Goal: Task Accomplishment & Management: Use online tool/utility

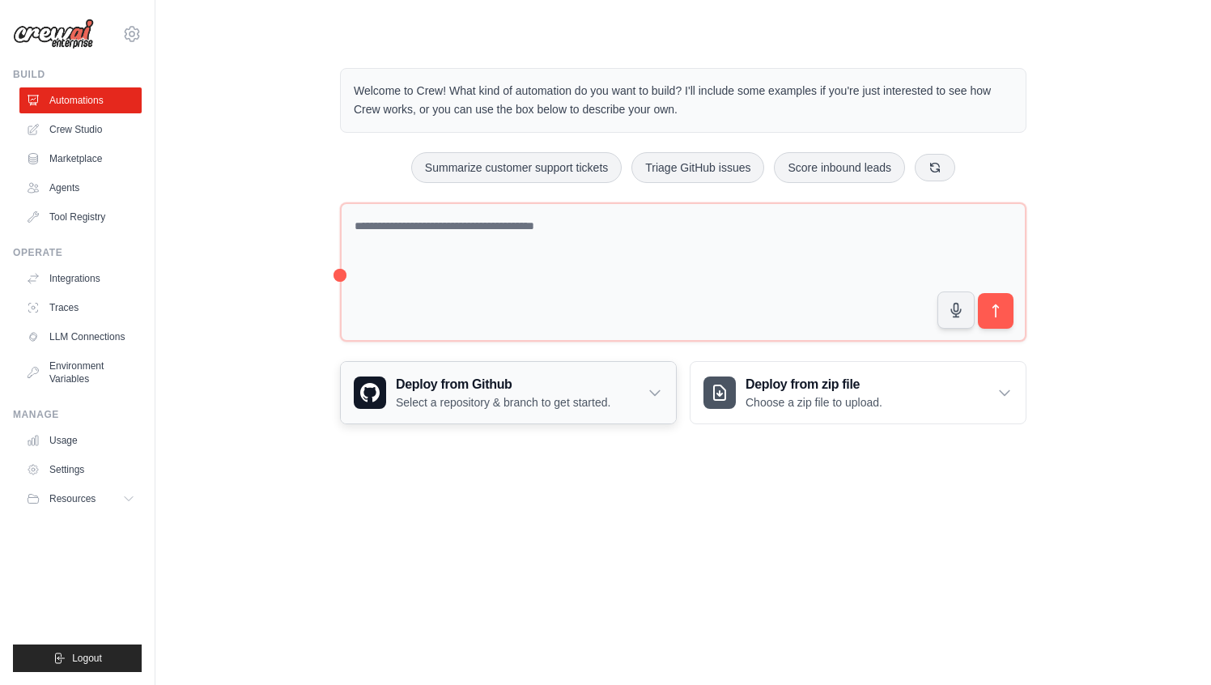
click at [561, 400] on p "Select a repository & branch to get started." at bounding box center [503, 402] width 214 height 16
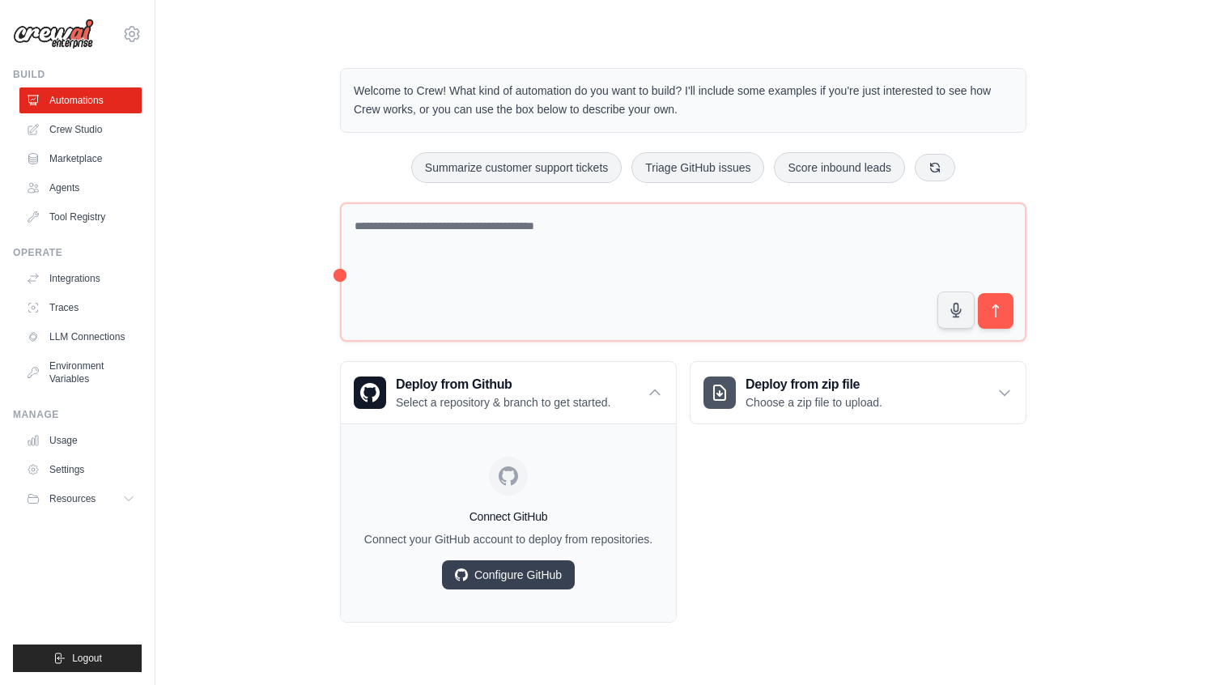
click at [756, 559] on div "Deploy from zip file Choose a zip file to upload. Upload a ZIP file containing …" at bounding box center [857, 491] width 337 height 261
click at [56, 134] on link "Crew Studio" at bounding box center [82, 130] width 122 height 26
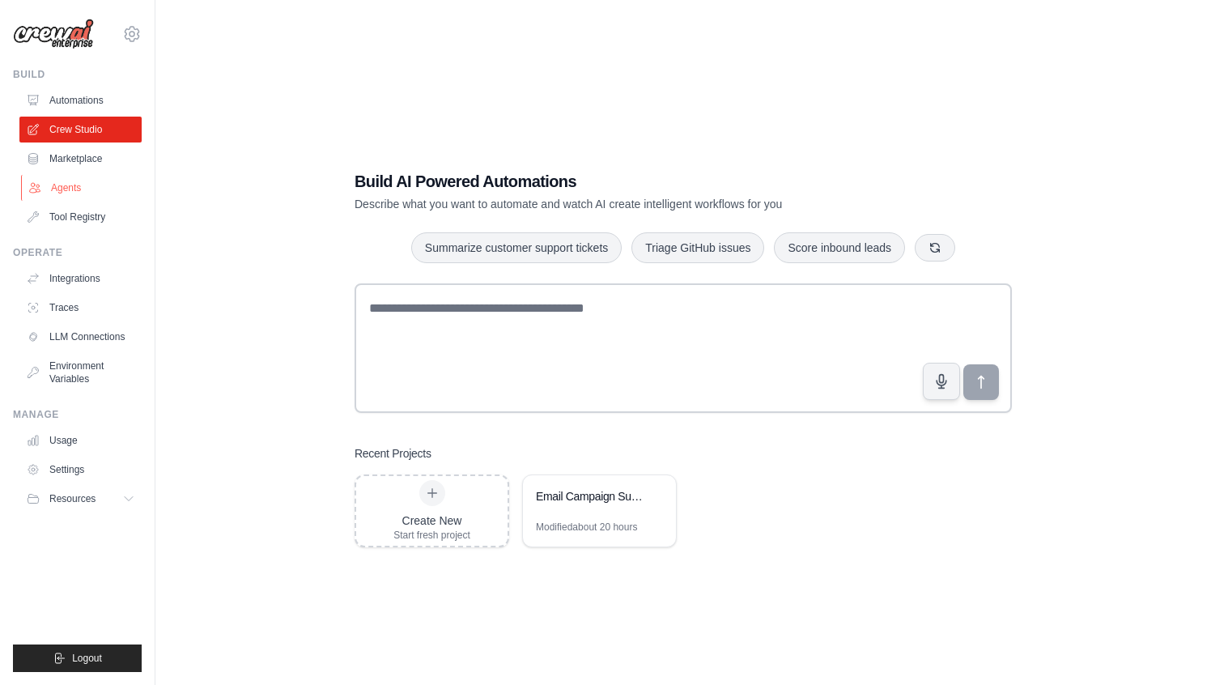
click at [80, 181] on link "Agents" at bounding box center [82, 188] width 122 height 26
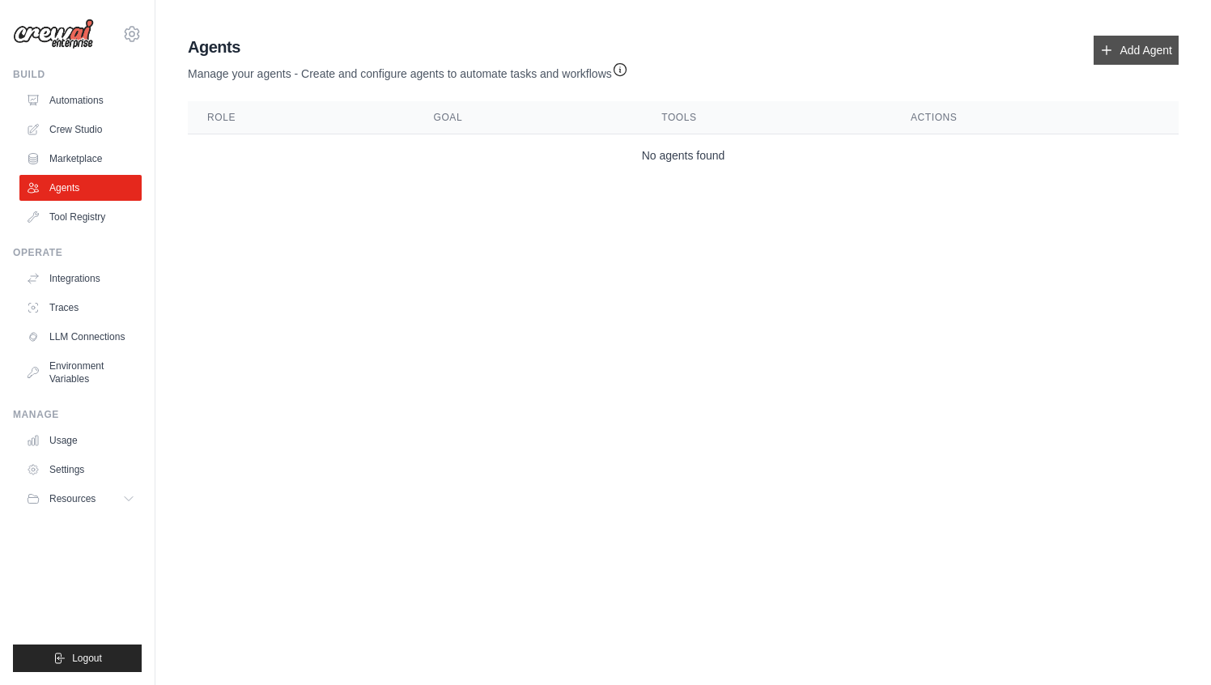
click at [1120, 54] on link "Add Agent" at bounding box center [1135, 50] width 85 height 29
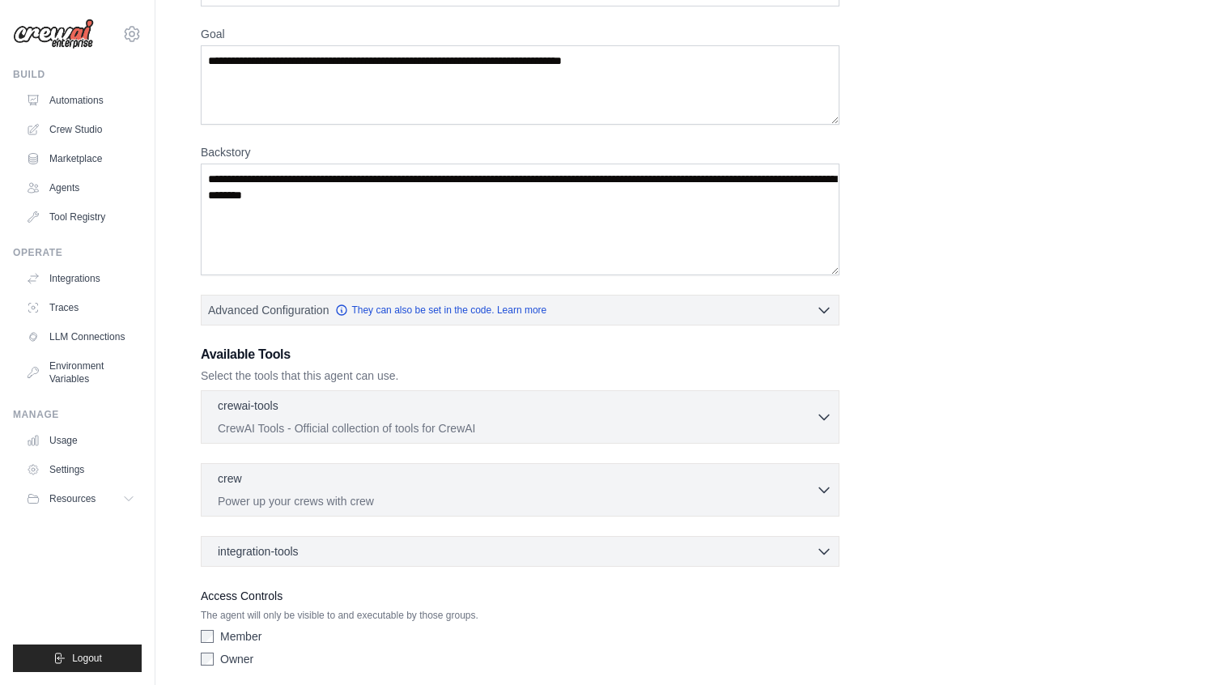
scroll to position [184, 0]
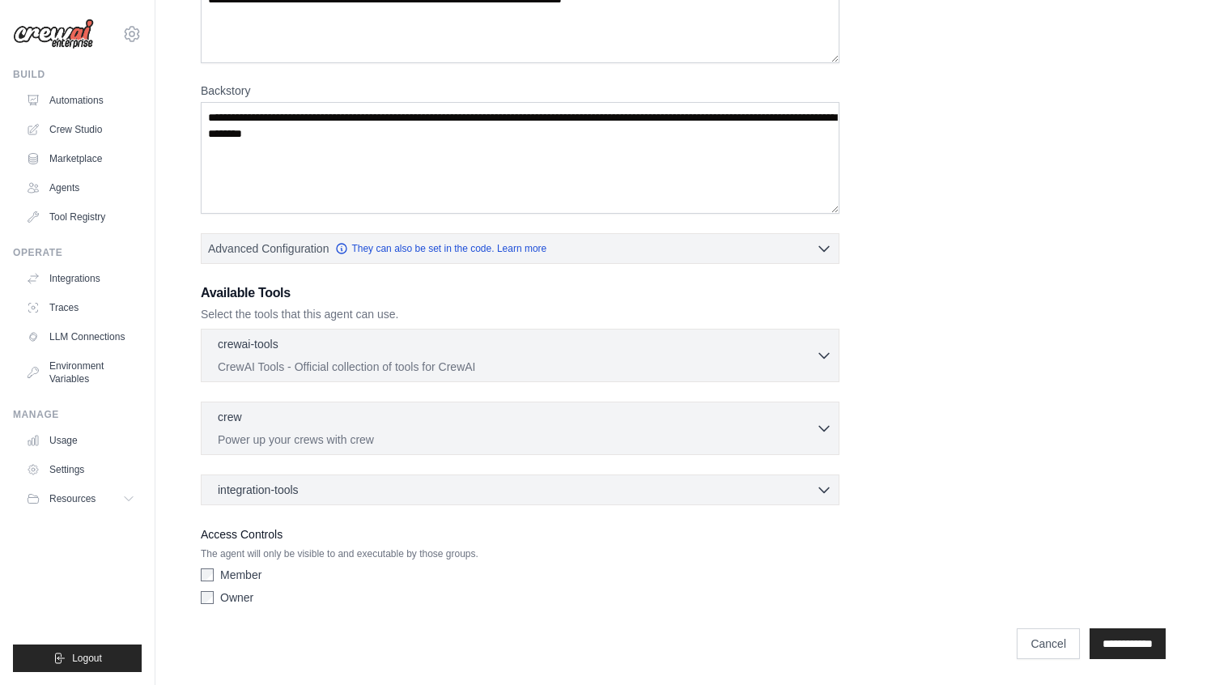
click at [513, 477] on div "integration-tools 0 selected Notion Google Sheets Box Jira" at bounding box center [520, 489] width 638 height 31
click at [508, 489] on div "integration-tools 0 selected" at bounding box center [525, 489] width 614 height 16
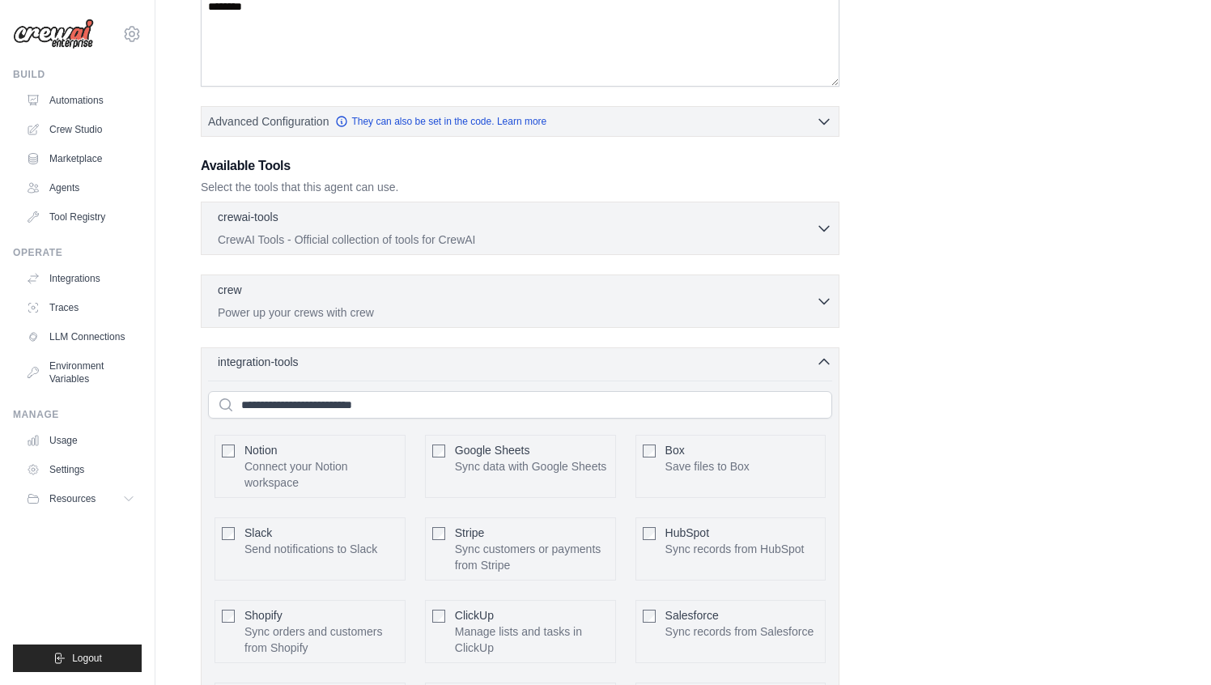
scroll to position [392, 0]
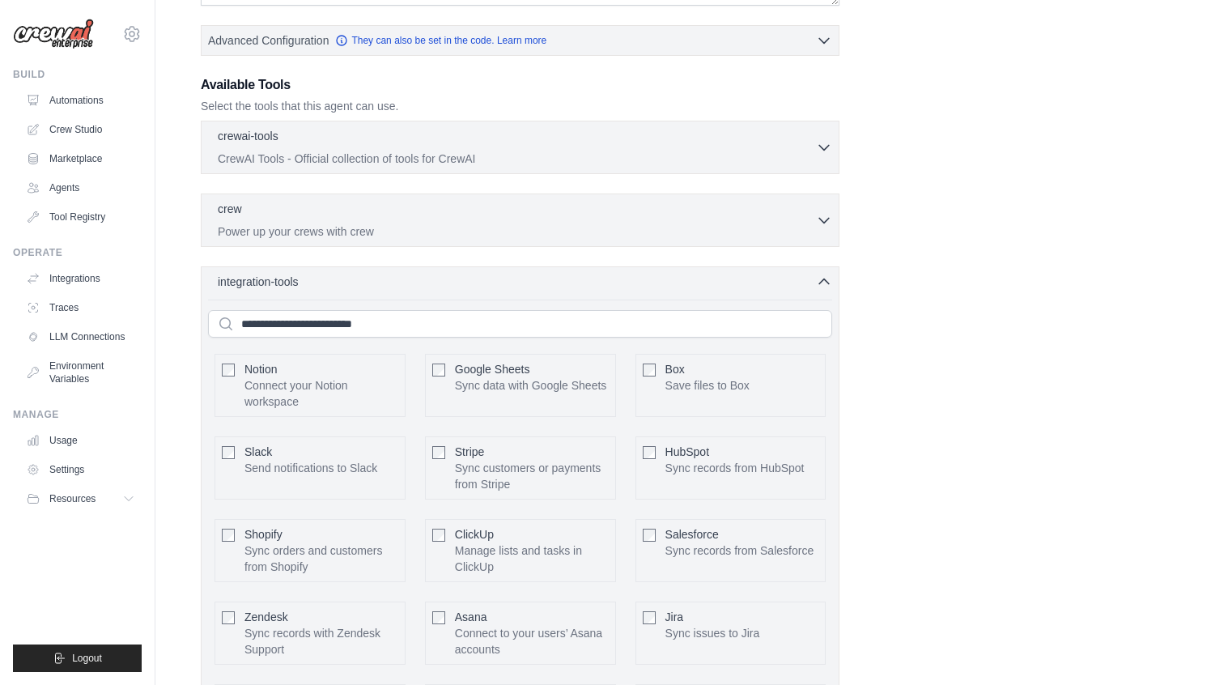
click at [1008, 325] on div "Role Goal [GEOGRAPHIC_DATA] Advanced Configuration They can also be set in the …" at bounding box center [683, 285] width 965 height 1197
click at [822, 284] on icon "button" at bounding box center [824, 281] width 16 height 16
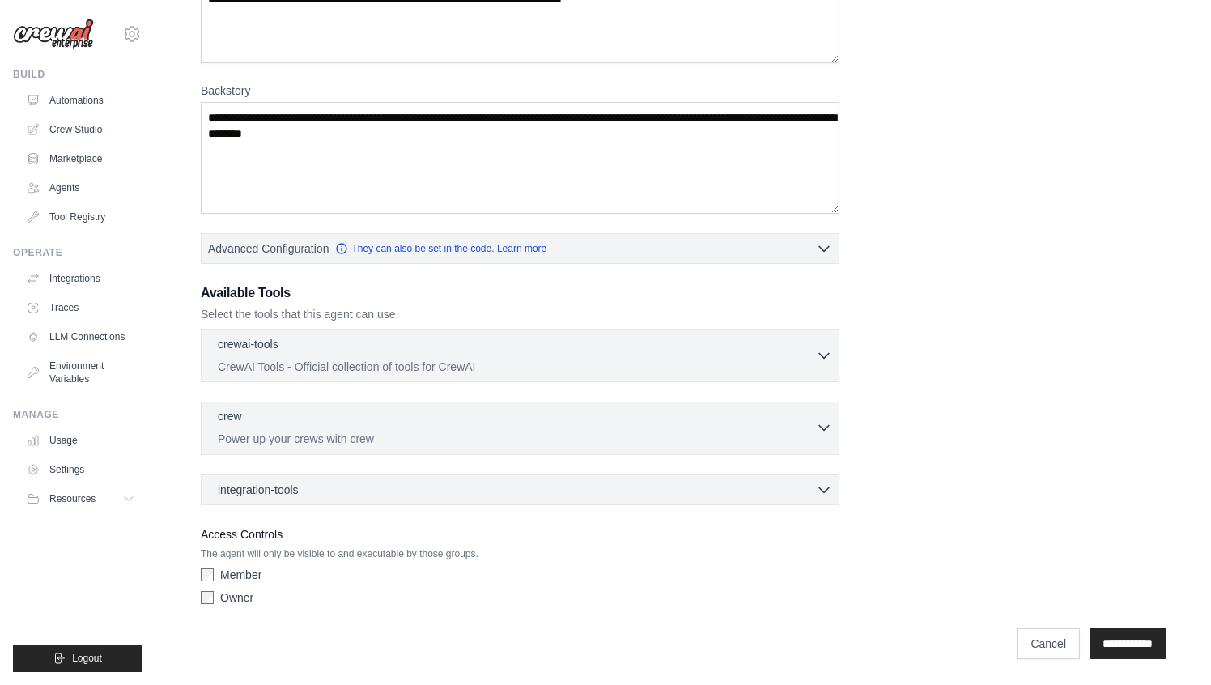
scroll to position [0, 0]
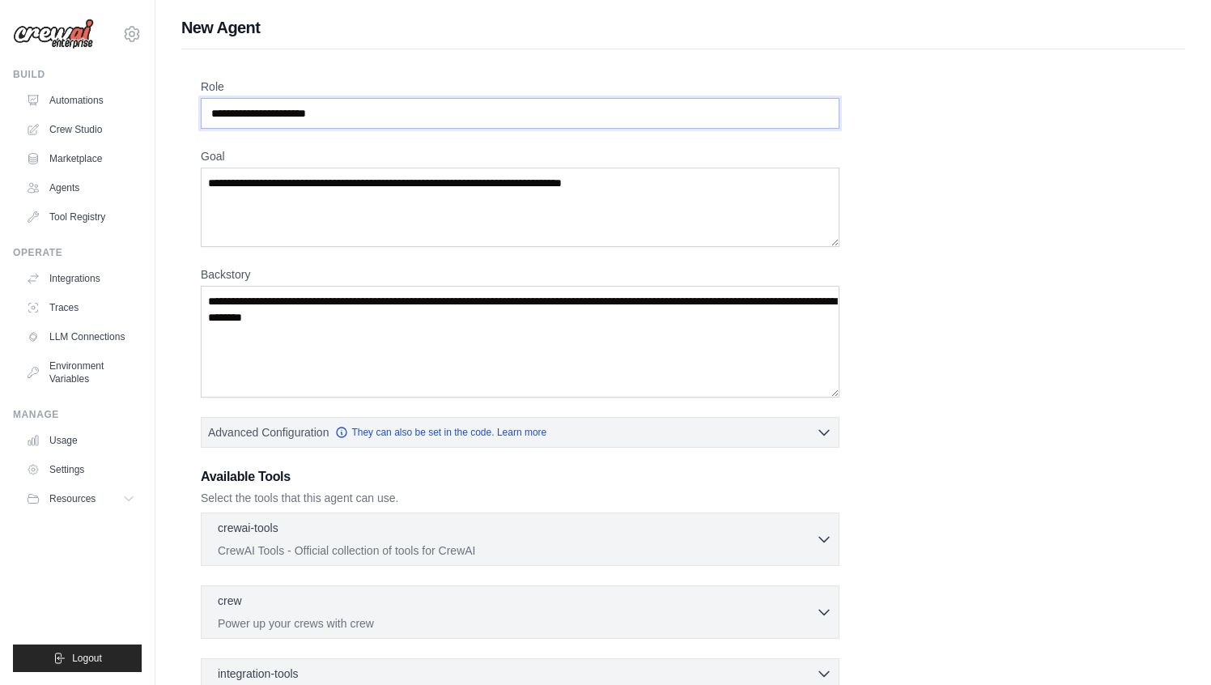
drag, startPoint x: 365, startPoint y: 112, endPoint x: 146, endPoint y: 109, distance: 219.3
click at [146, 109] on div "givi@joylabsventures.com Settings Build Automations Crew Studio" at bounding box center [605, 434] width 1211 height 868
click at [78, 163] on link "Marketplace" at bounding box center [82, 159] width 122 height 26
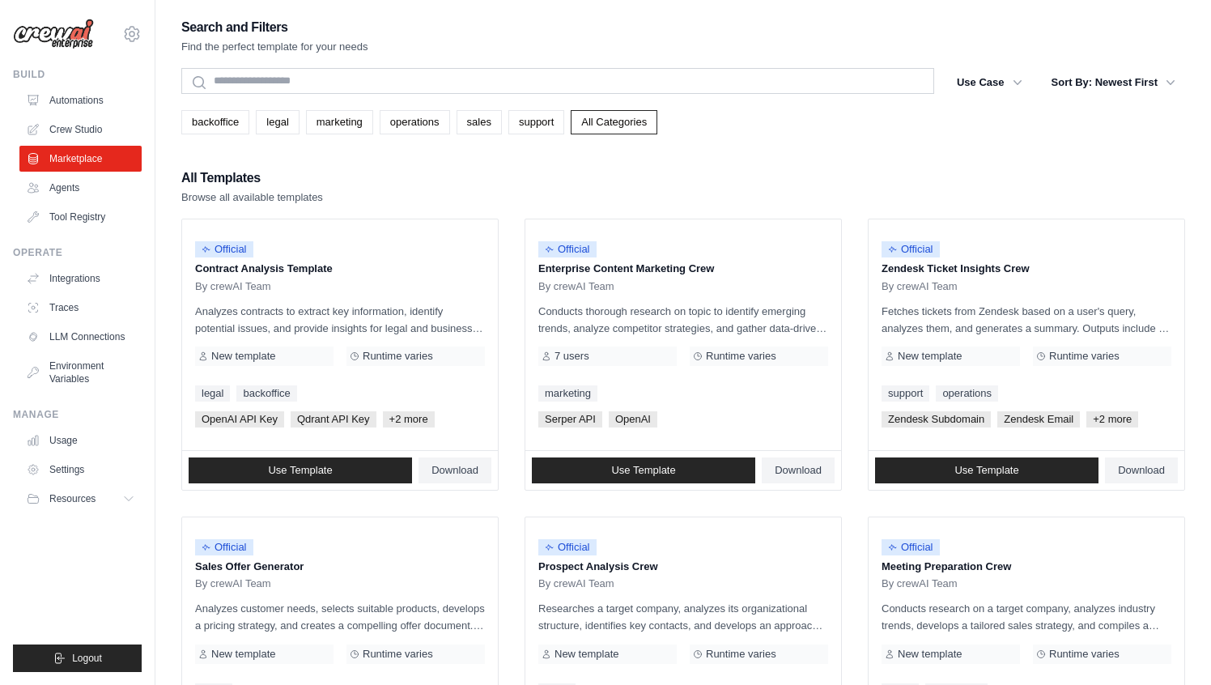
click at [82, 213] on link "Tool Registry" at bounding box center [80, 217] width 122 height 26
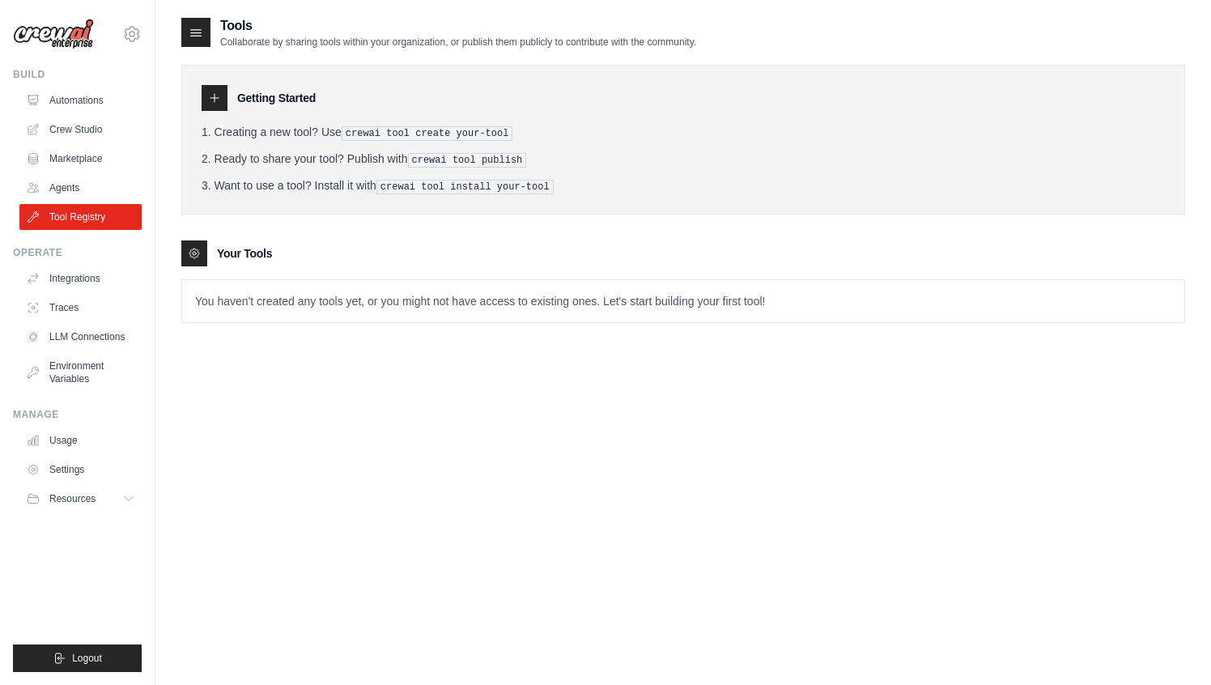
click at [82, 213] on link "Tool Registry" at bounding box center [80, 217] width 122 height 26
click at [248, 303] on p "You haven't created any tools yet, or you might not have access to existing one…" at bounding box center [683, 301] width 1002 height 42
click at [248, 293] on p "You haven't created any tools yet, or you might not have access to existing one…" at bounding box center [683, 301] width 1002 height 42
click at [218, 252] on h3 "Your Tools" at bounding box center [244, 253] width 55 height 16
click at [85, 155] on link "Marketplace" at bounding box center [82, 159] width 122 height 26
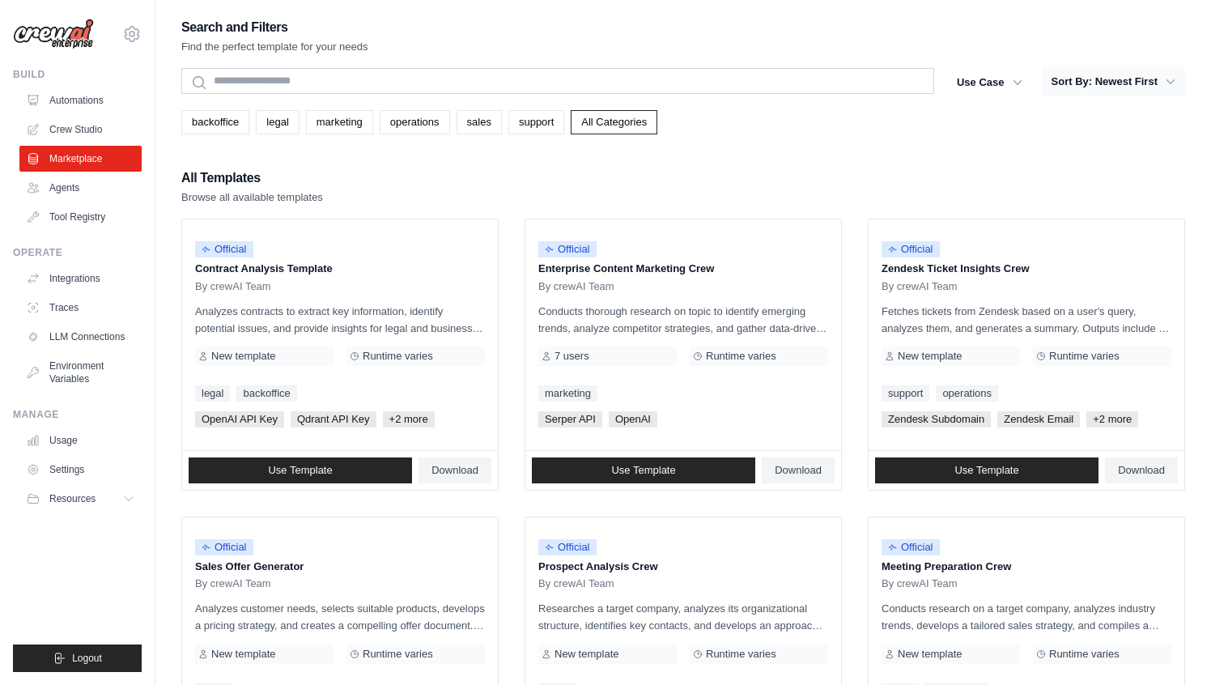
click at [1100, 89] on button "Sort By: Newest First" at bounding box center [1112, 81] width 143 height 29
click at [1016, 26] on div "Search and Filters Find the perfect template for your needs" at bounding box center [682, 35] width 1003 height 39
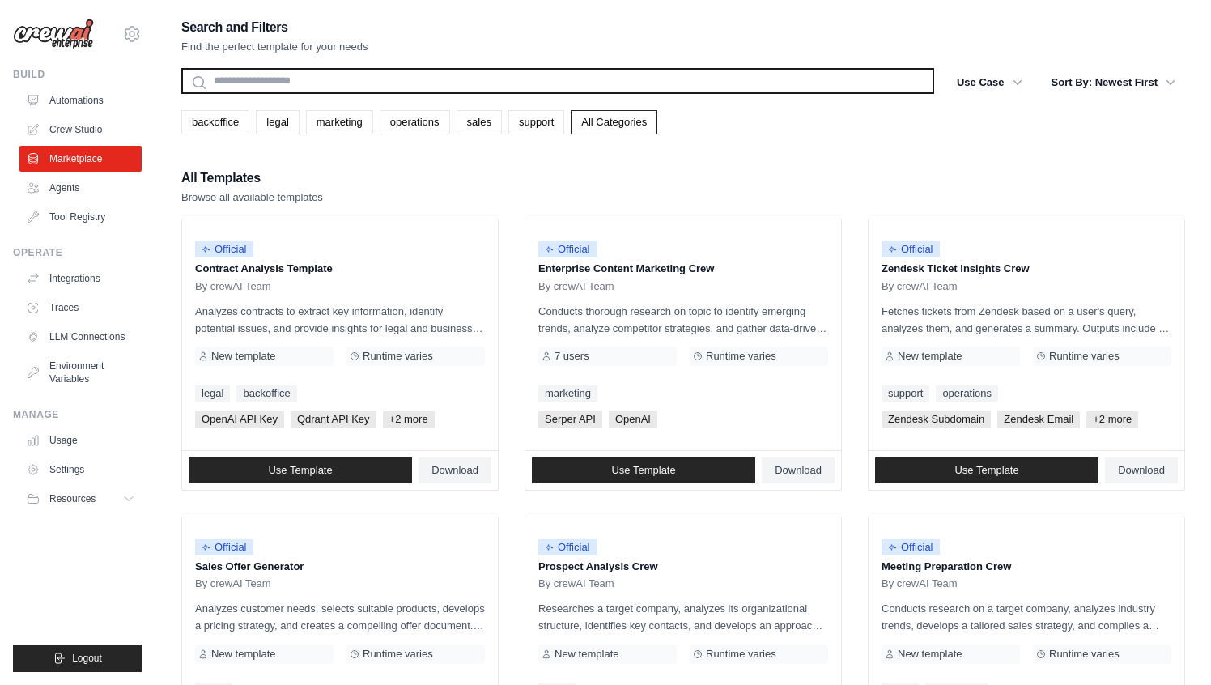
click at [409, 86] on input "text" at bounding box center [557, 81] width 753 height 26
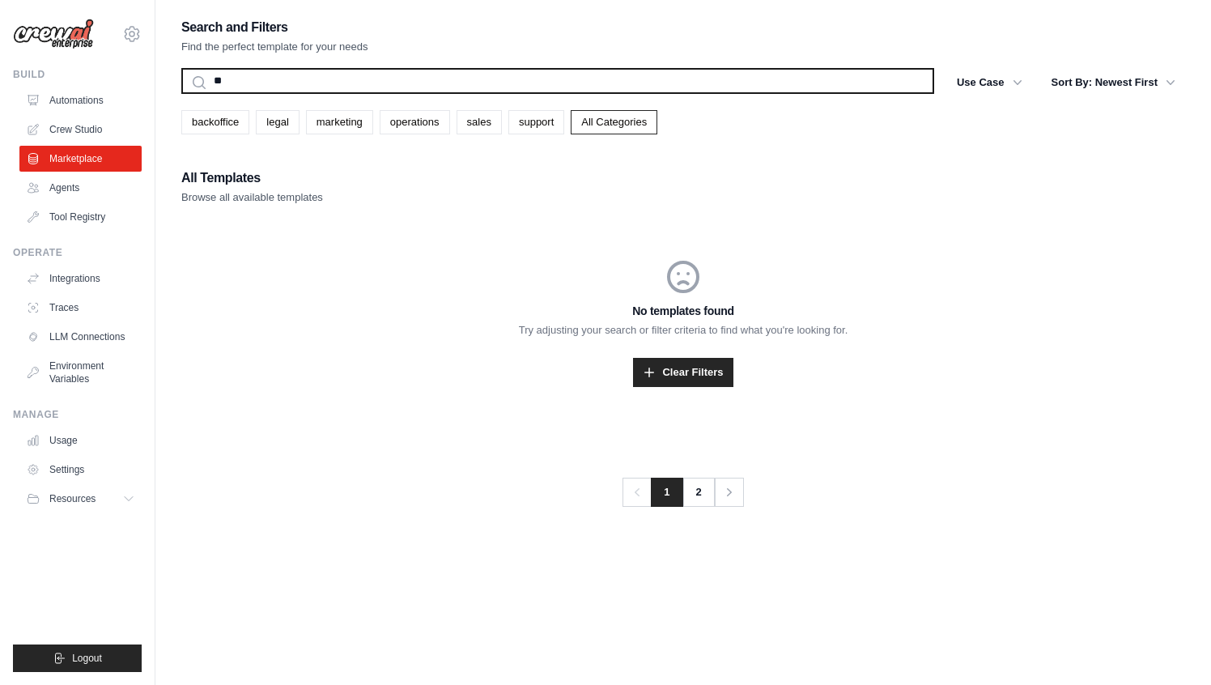
type input "*"
type input "****"
click at [180, 93] on button "Search" at bounding box center [180, 93] width 1 height 1
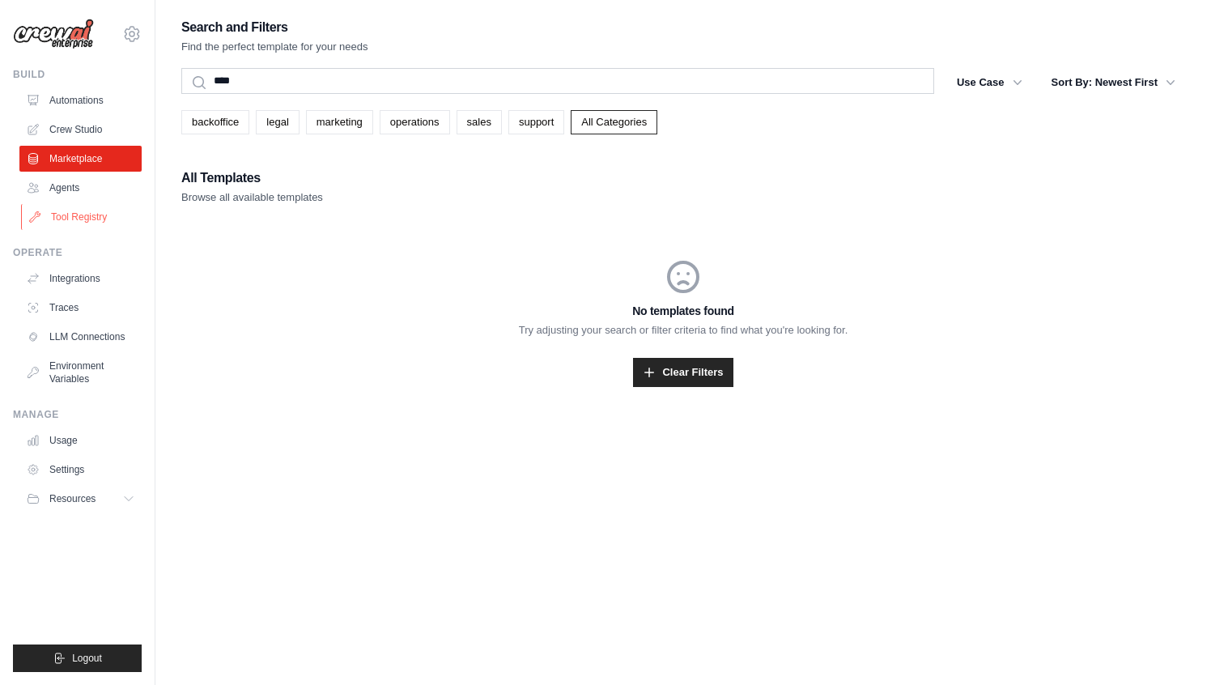
click at [83, 218] on link "Tool Registry" at bounding box center [82, 217] width 122 height 26
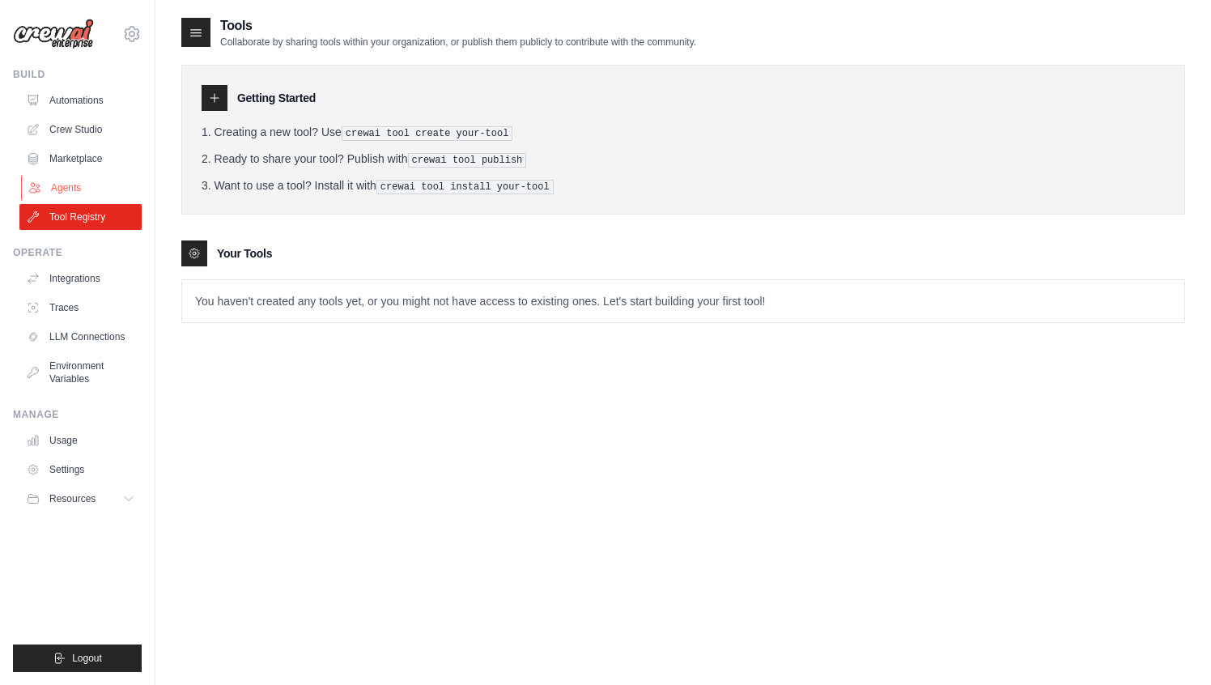
click at [64, 185] on link "Agents" at bounding box center [82, 188] width 122 height 26
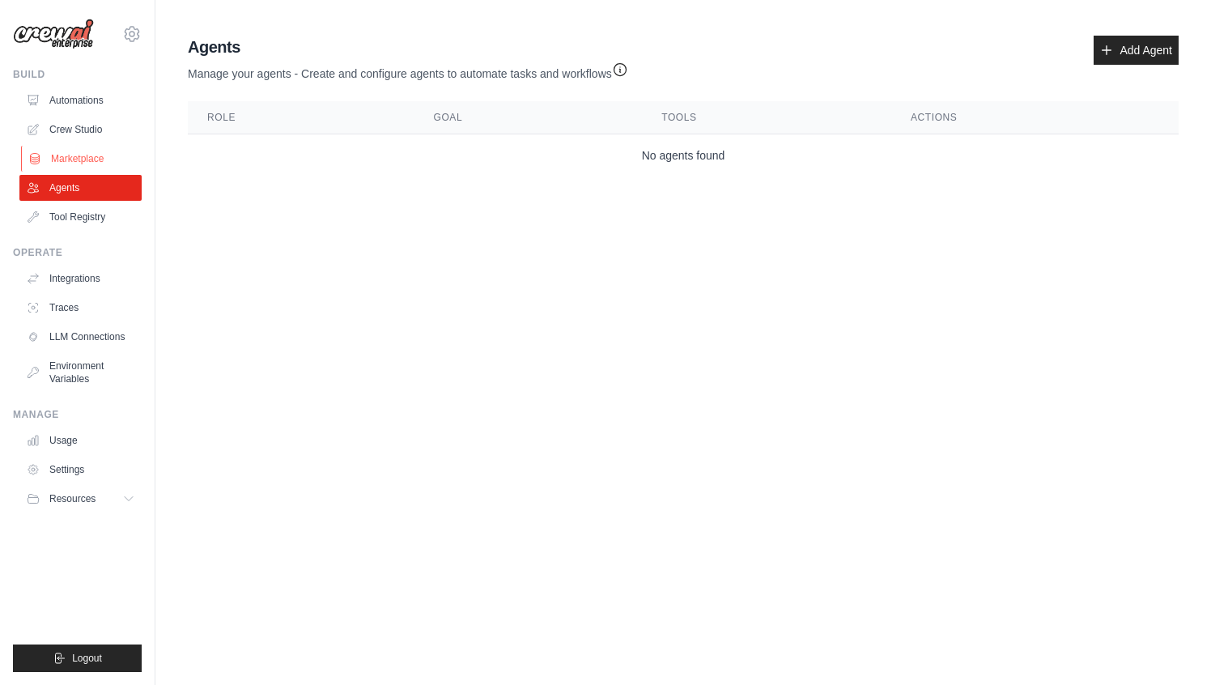
click at [73, 154] on link "Marketplace" at bounding box center [82, 159] width 122 height 26
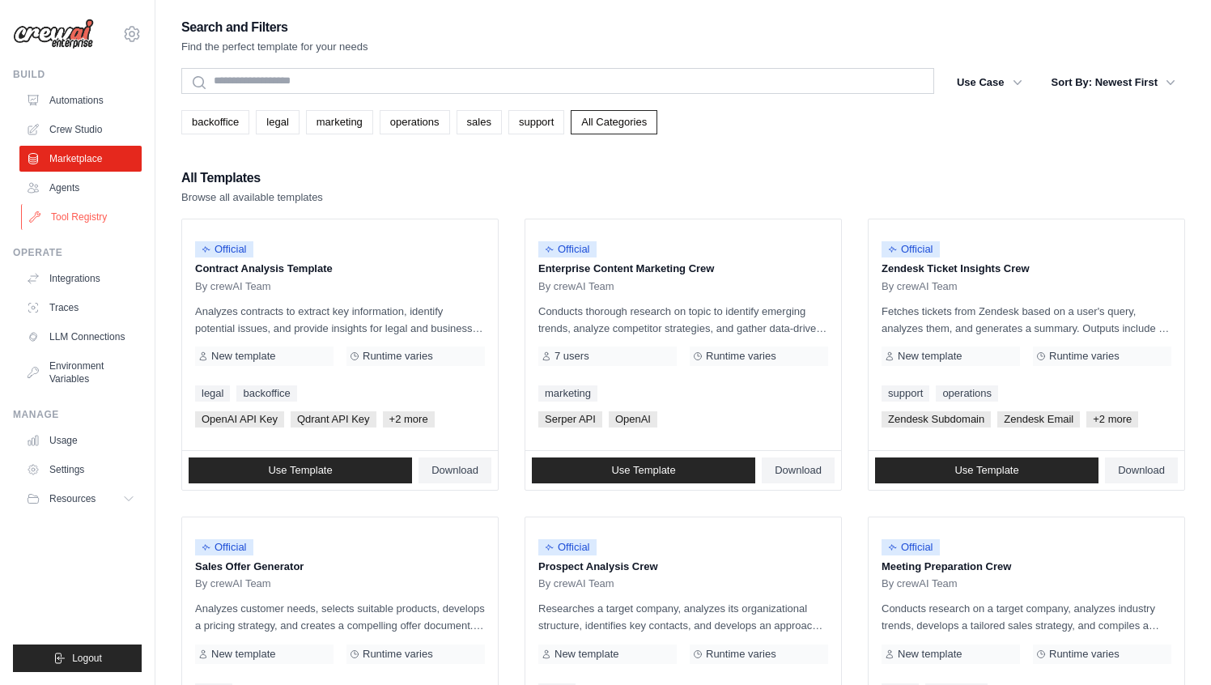
click at [81, 216] on link "Tool Registry" at bounding box center [82, 217] width 122 height 26
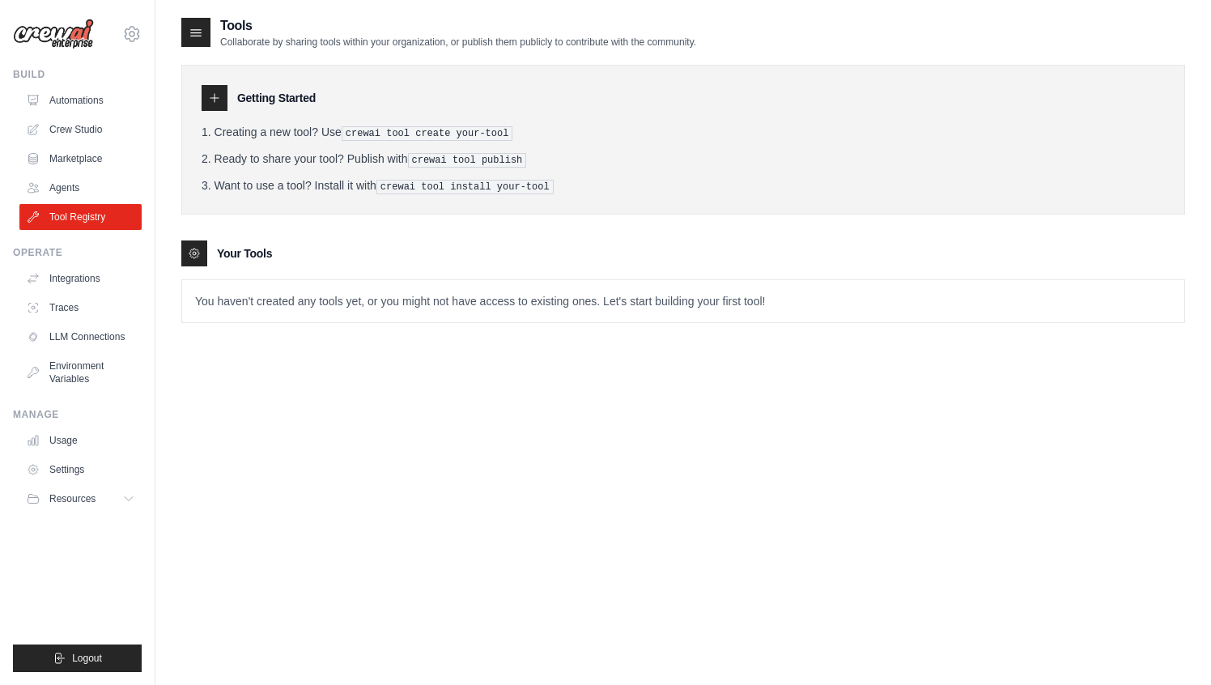
click at [215, 98] on icon at bounding box center [214, 97] width 13 height 13
click at [199, 33] on icon at bounding box center [196, 32] width 16 height 16
click at [196, 253] on icon at bounding box center [194, 253] width 13 height 13
drag, startPoint x: 494, startPoint y: 185, endPoint x: 386, endPoint y: 184, distance: 108.4
click at [386, 184] on pre "crewai tool install your-tool" at bounding box center [464, 187] width 177 height 15
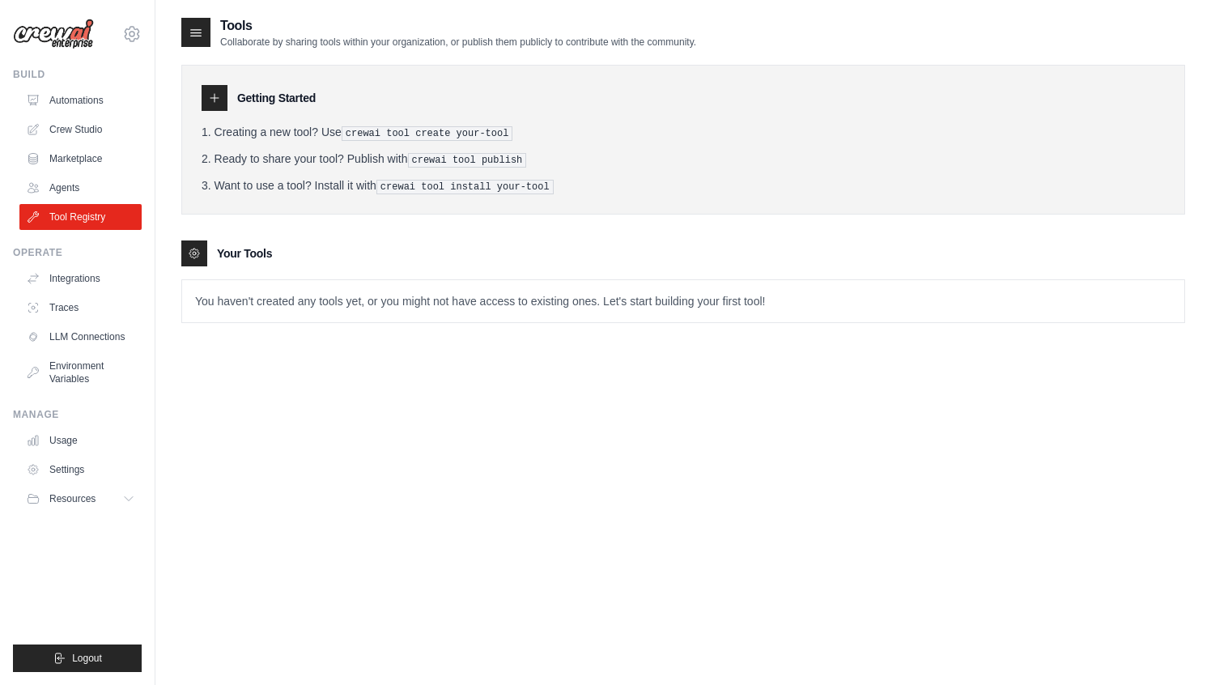
click at [213, 97] on icon at bounding box center [214, 97] width 13 height 13
click at [224, 162] on li "Ready to share your tool? Publish with crewai tool publish" at bounding box center [682, 159] width 963 height 17
click at [217, 224] on div "Getting Started Creating a new tool? Use crewai tool create your-tool Ready to …" at bounding box center [682, 186] width 1003 height 274
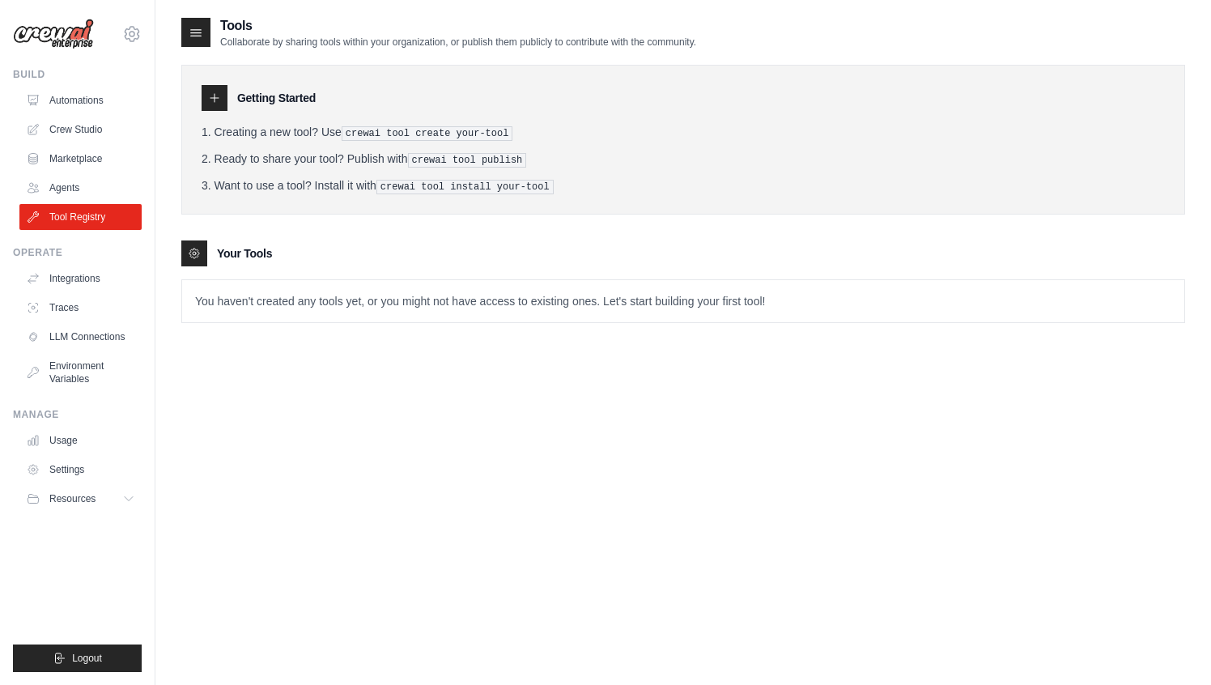
click at [205, 251] on div at bounding box center [194, 253] width 26 height 26
click at [263, 229] on div "Getting Started Creating a new tool? Use crewai tool create your-tool Ready to …" at bounding box center [682, 186] width 1003 height 274
click at [95, 125] on link "Crew Studio" at bounding box center [82, 130] width 122 height 26
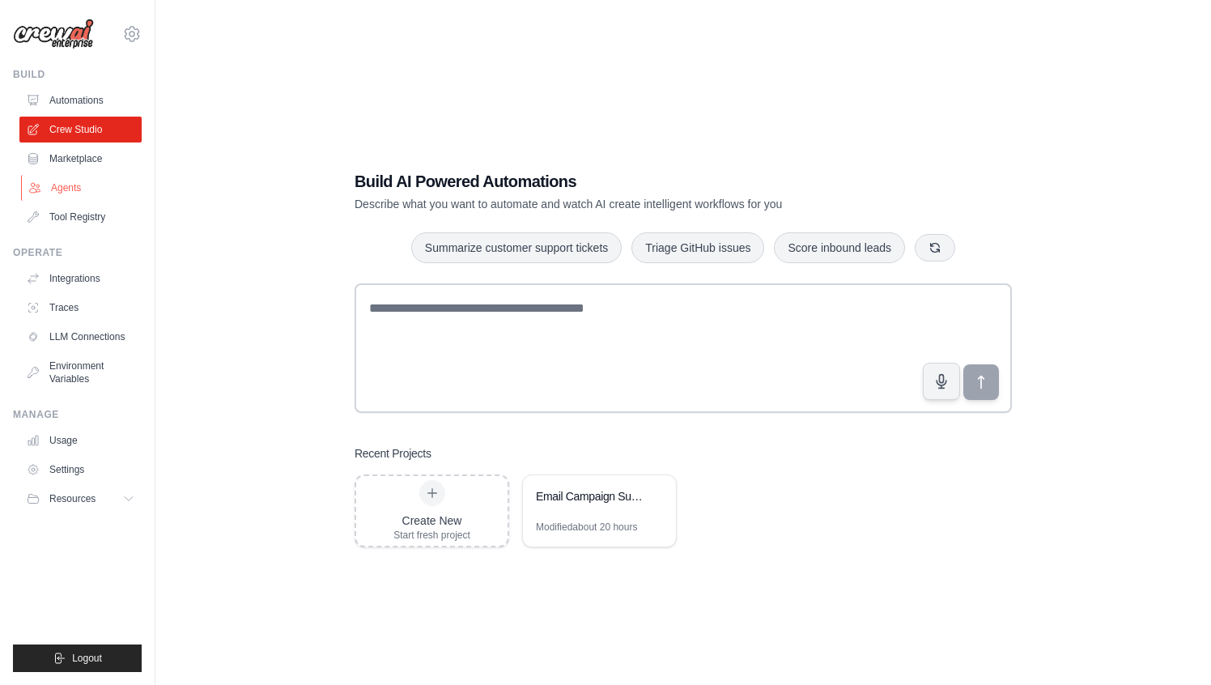
click at [79, 196] on link "Agents" at bounding box center [82, 188] width 122 height 26
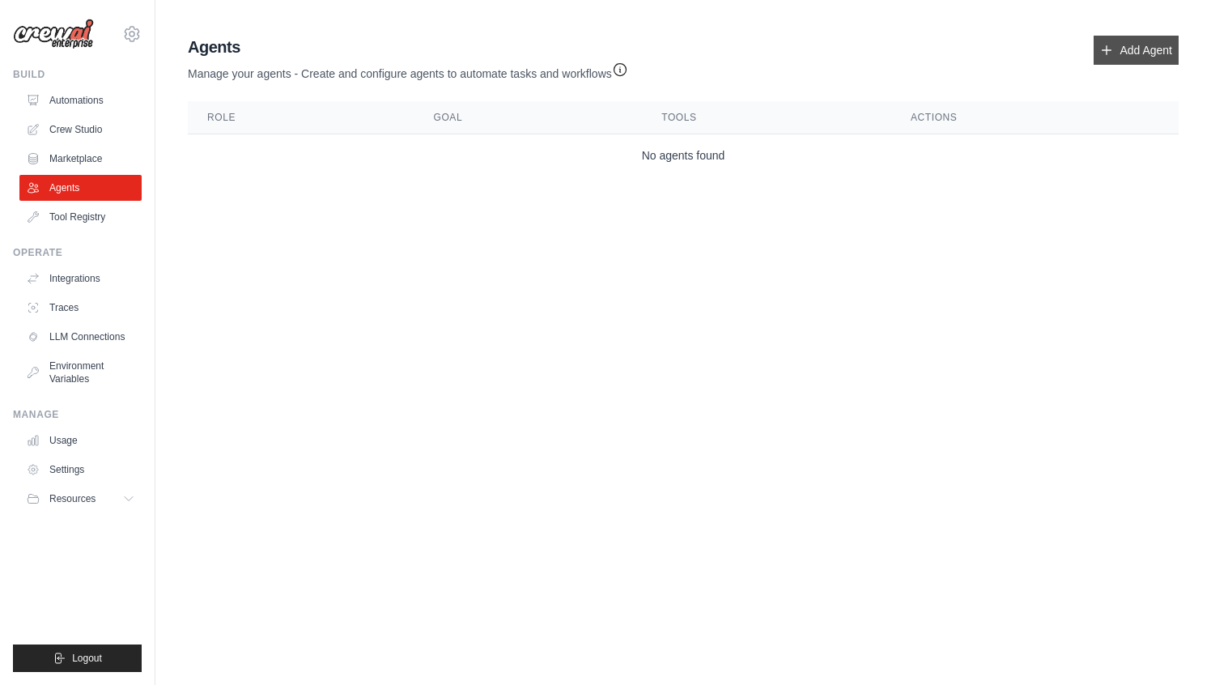
click at [1118, 57] on link "Add Agent" at bounding box center [1135, 50] width 85 height 29
click at [625, 70] on icon "button" at bounding box center [620, 69] width 16 height 16
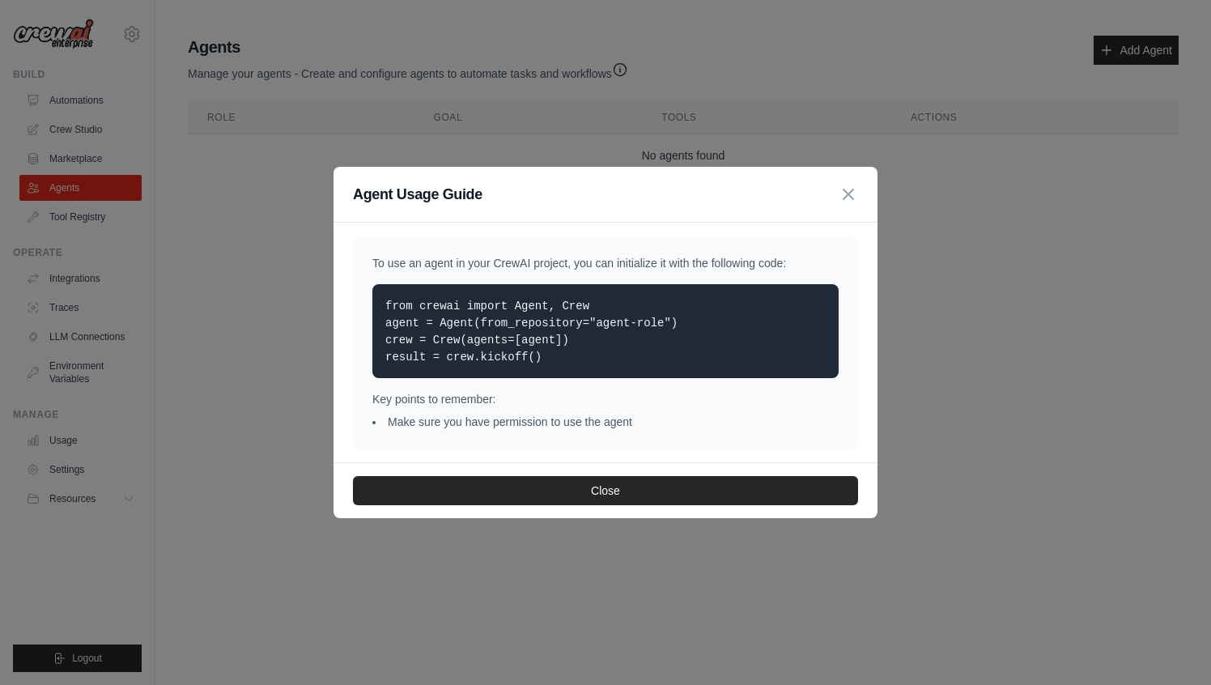
click at [939, 156] on div "Agent Usage Guide To use an agent in your CrewAI project, you can initialize it…" at bounding box center [605, 342] width 1211 height 685
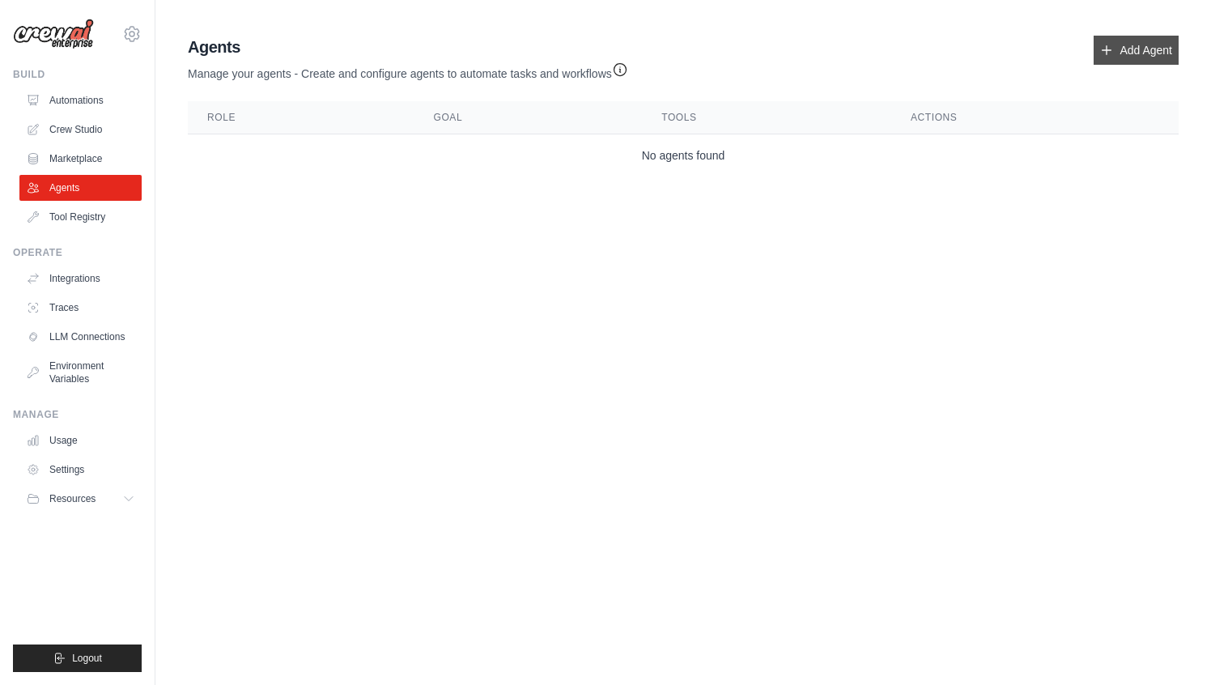
click at [1113, 55] on icon at bounding box center [1106, 50] width 13 height 13
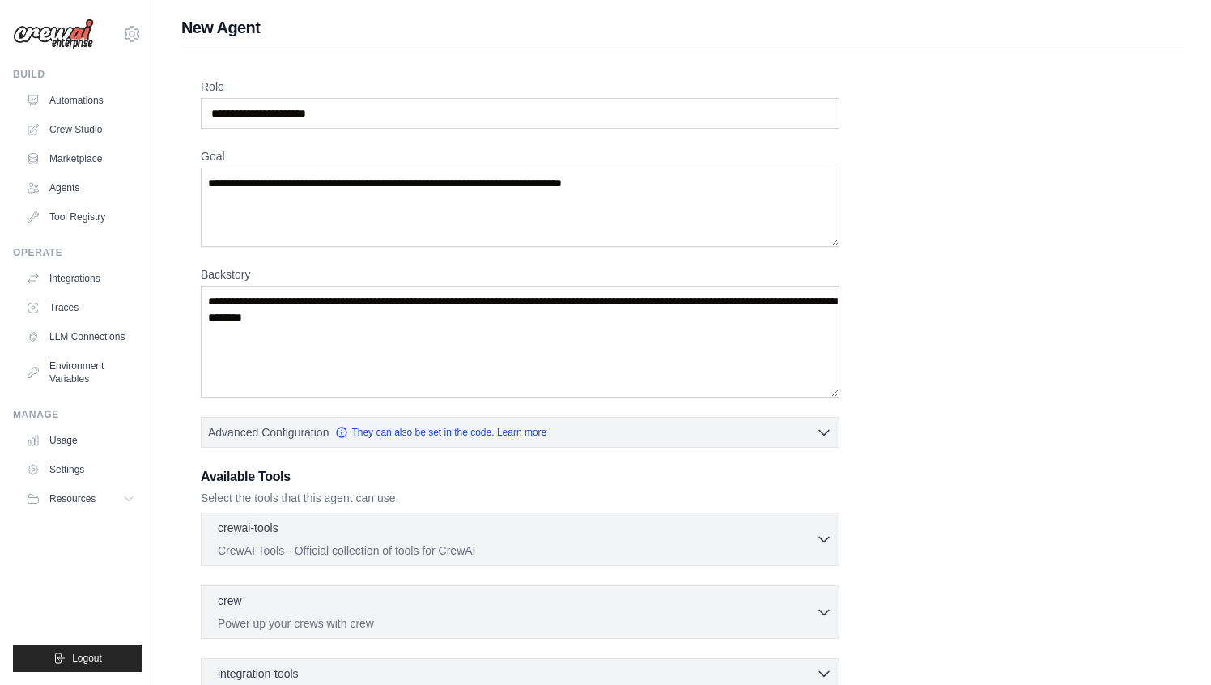
click at [1043, 338] on div "Role Goal [GEOGRAPHIC_DATA] Advanced Configuration They can also be set in the …" at bounding box center [683, 436] width 965 height 717
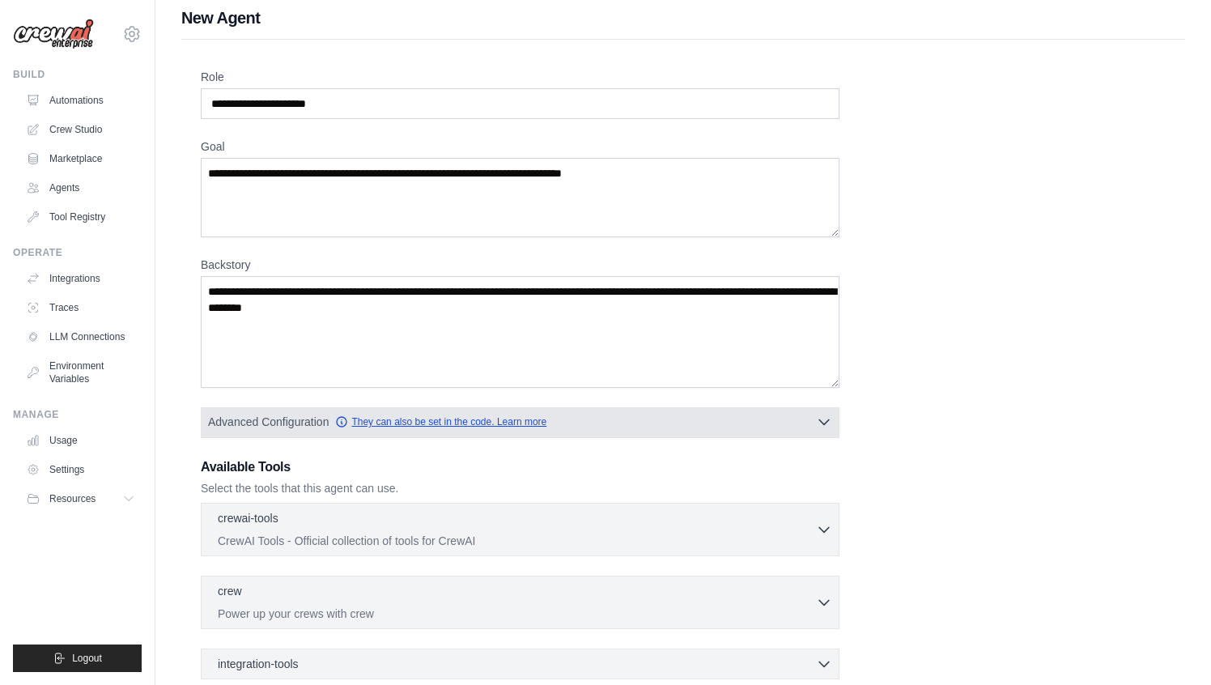
click at [423, 422] on link "They can also be set in the code. Learn more" at bounding box center [440, 421] width 211 height 13
